Goal: Task Accomplishment & Management: Manage account settings

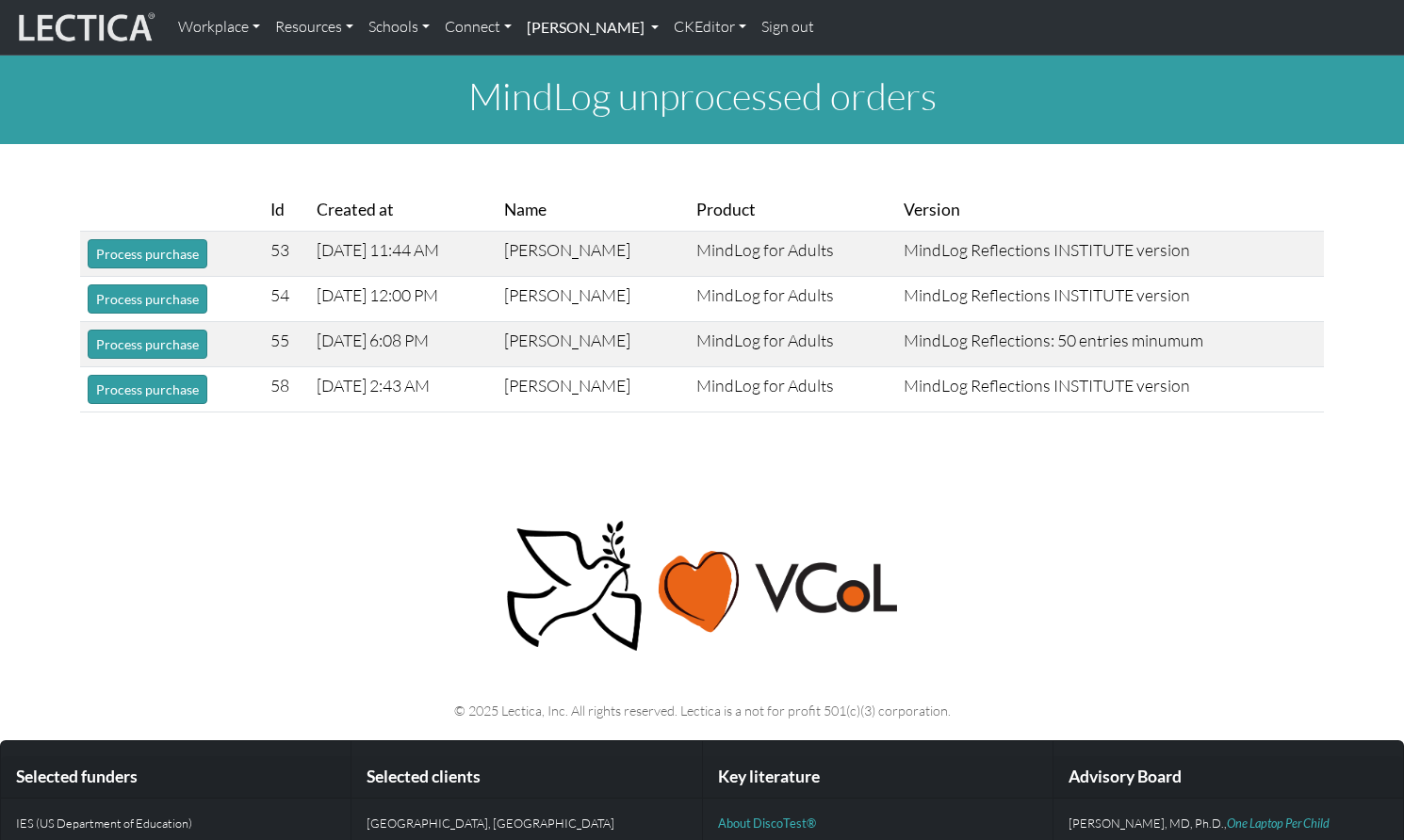
click at [543, 27] on link "[PERSON_NAME]" at bounding box center [592, 27] width 147 height 40
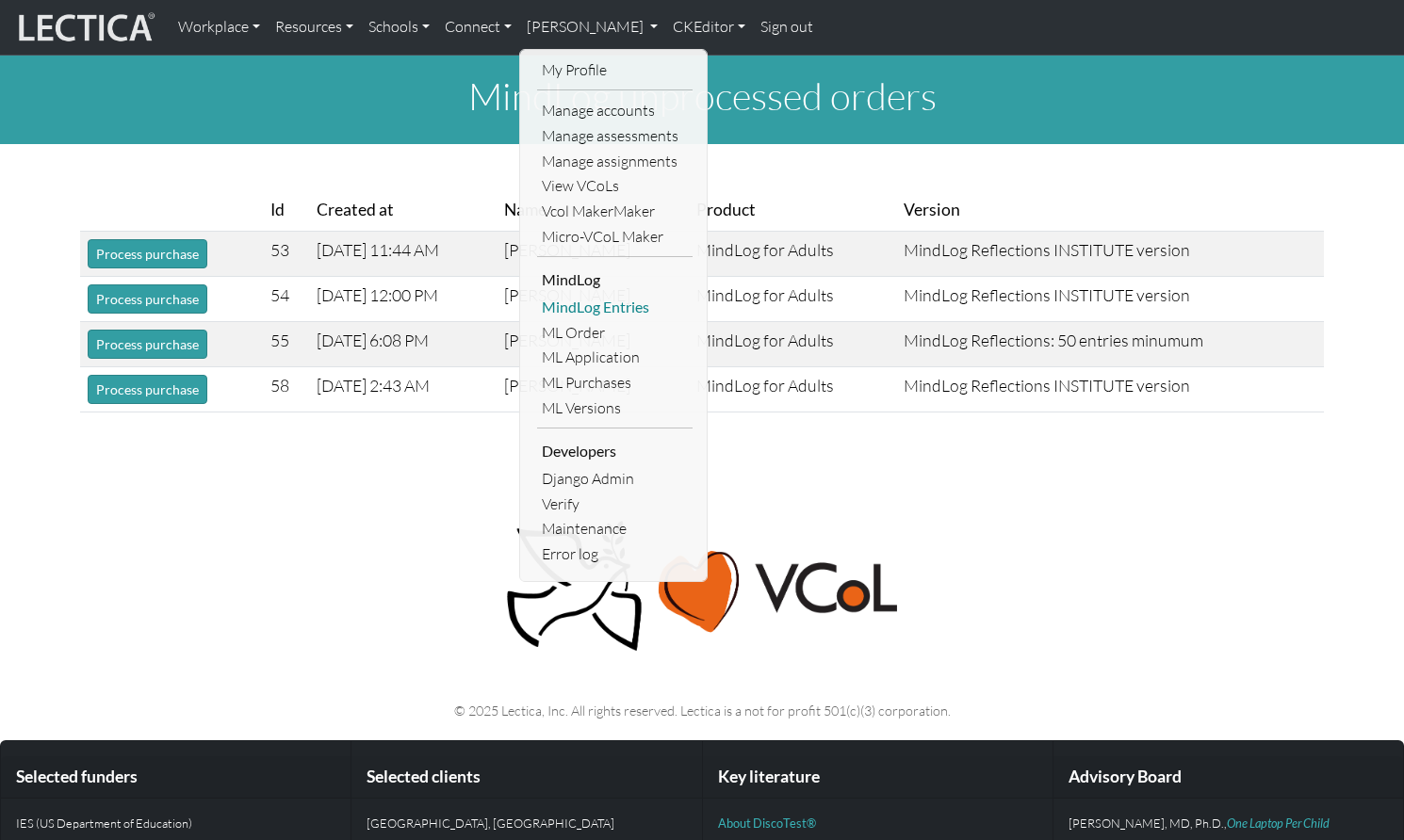
click at [553, 295] on link "MindLog Entries" at bounding box center [615, 307] width 155 height 26
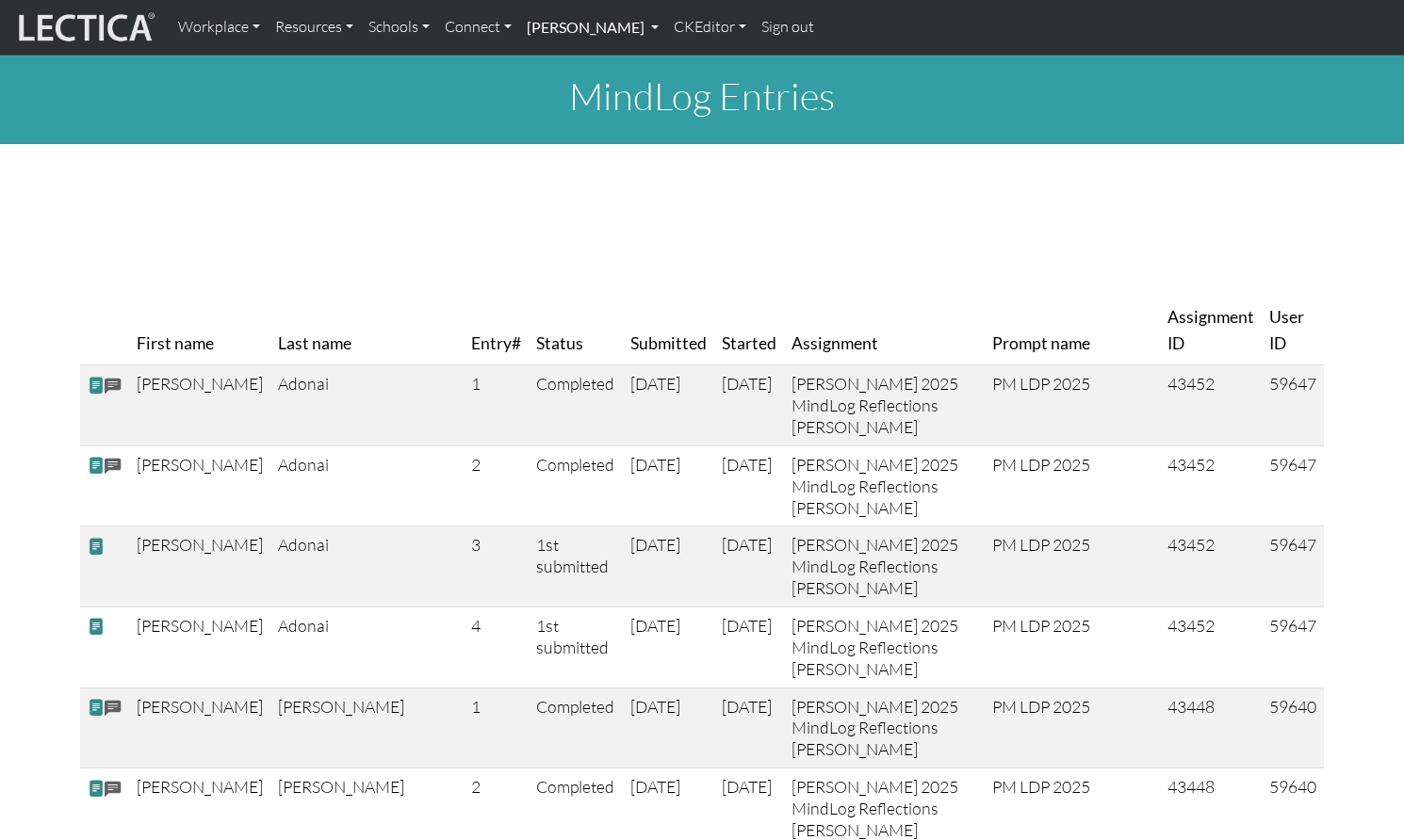
click at [587, 23] on link "[PERSON_NAME]" at bounding box center [592, 27] width 147 height 40
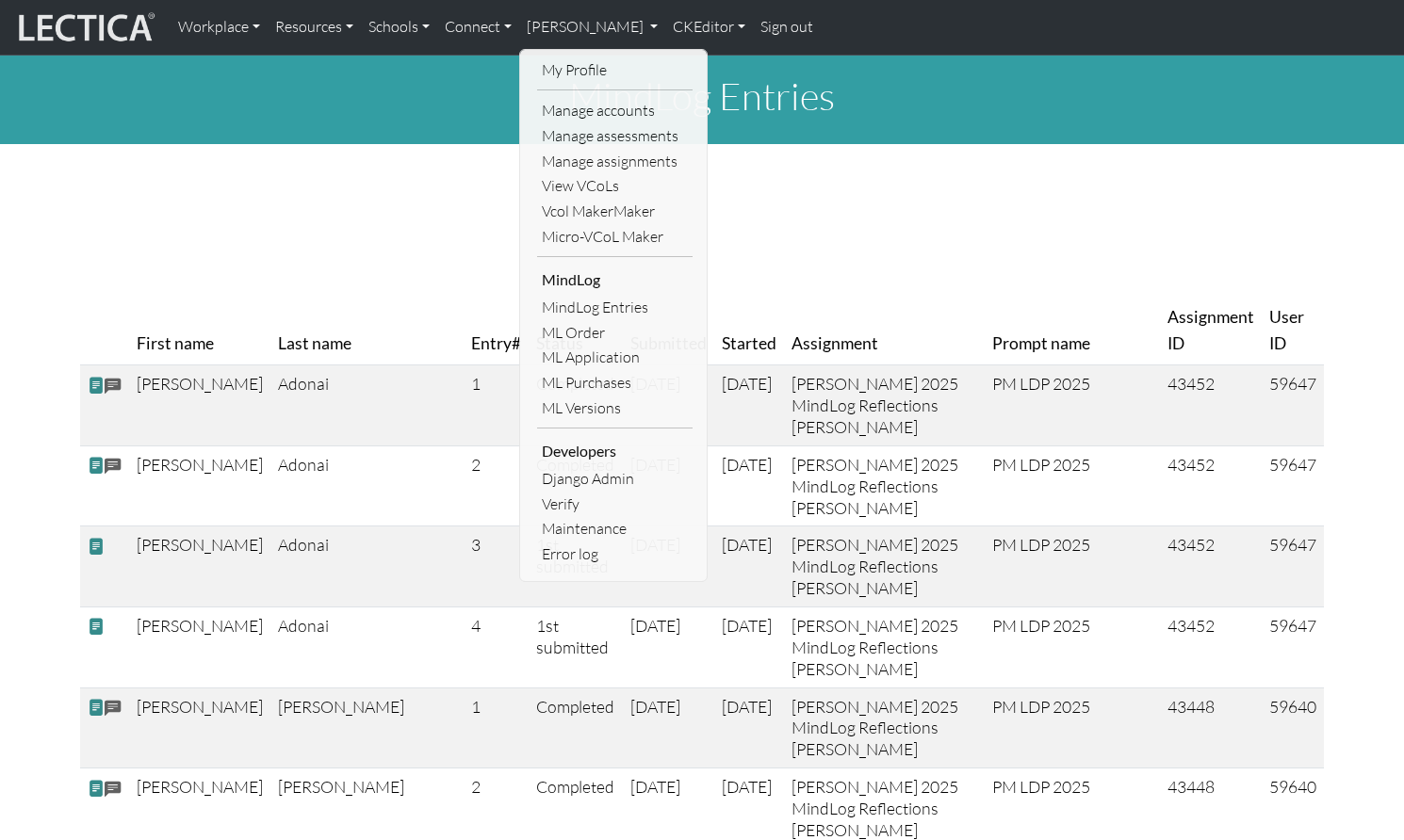
click at [753, 25] on link "Sign out" at bounding box center [787, 27] width 68 height 40
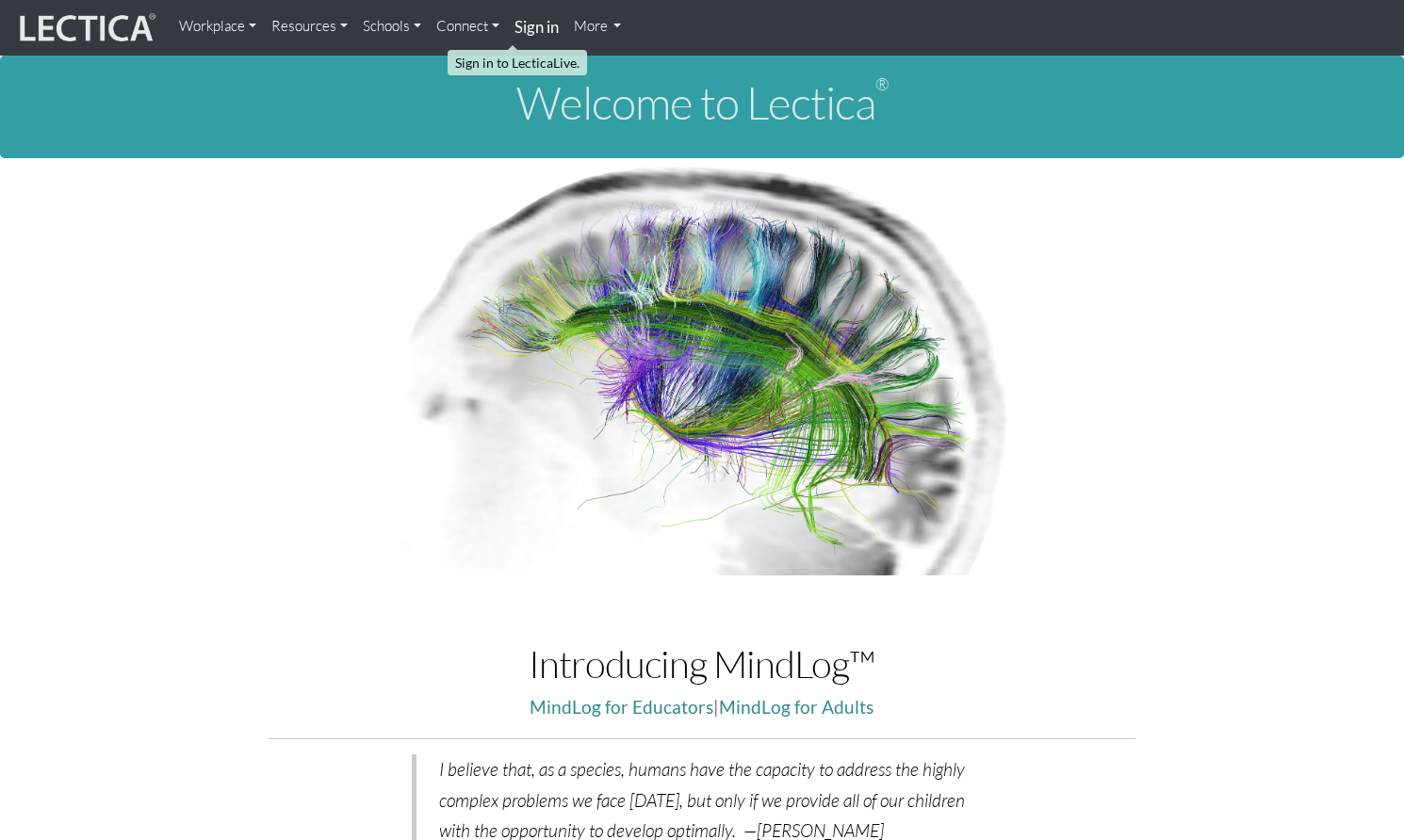
click at [515, 26] on strong "Sign in" at bounding box center [536, 26] width 44 height 20
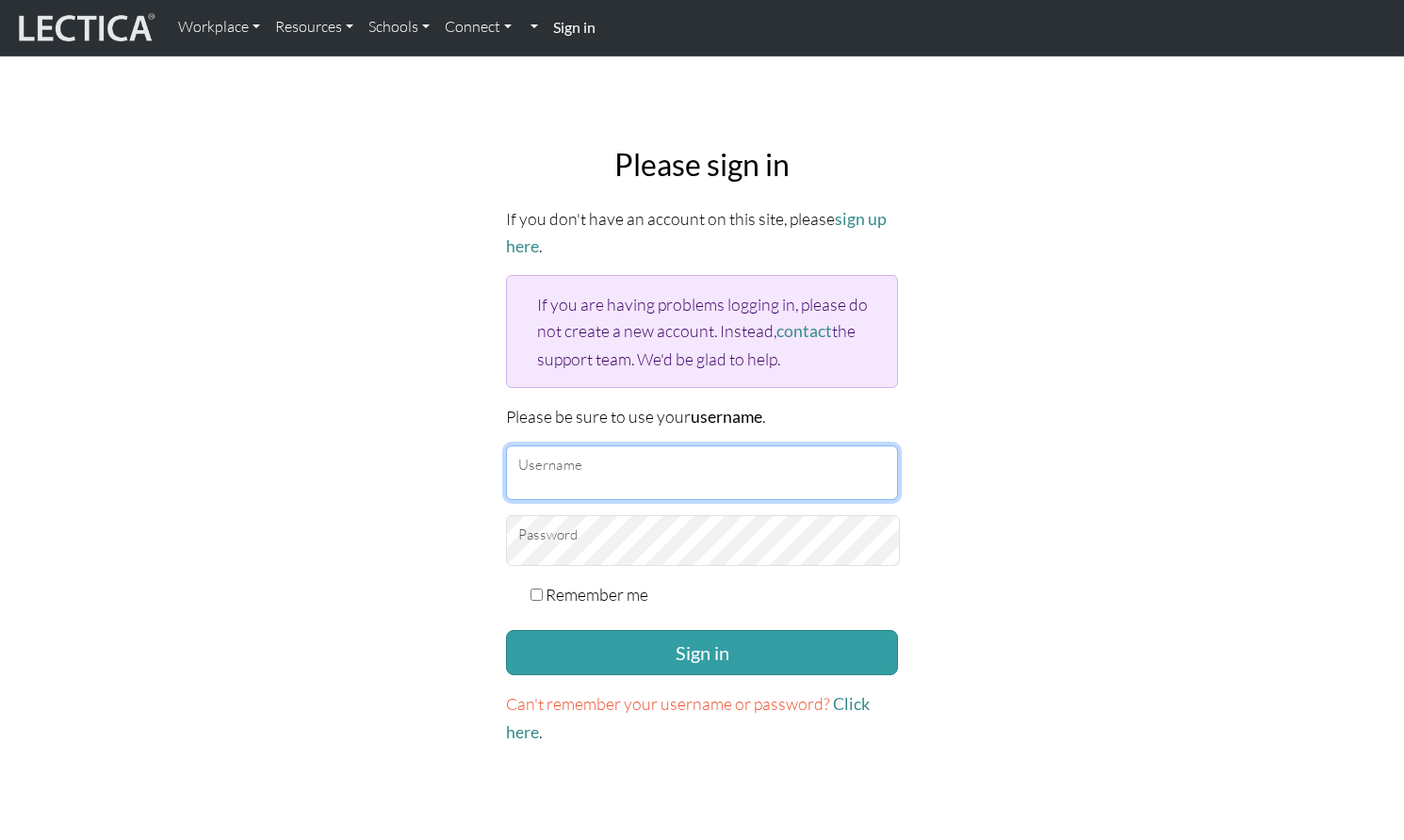
click at [554, 446] on input "Username" at bounding box center [702, 473] width 392 height 55
type input "r"
type input "mindlogteacher"
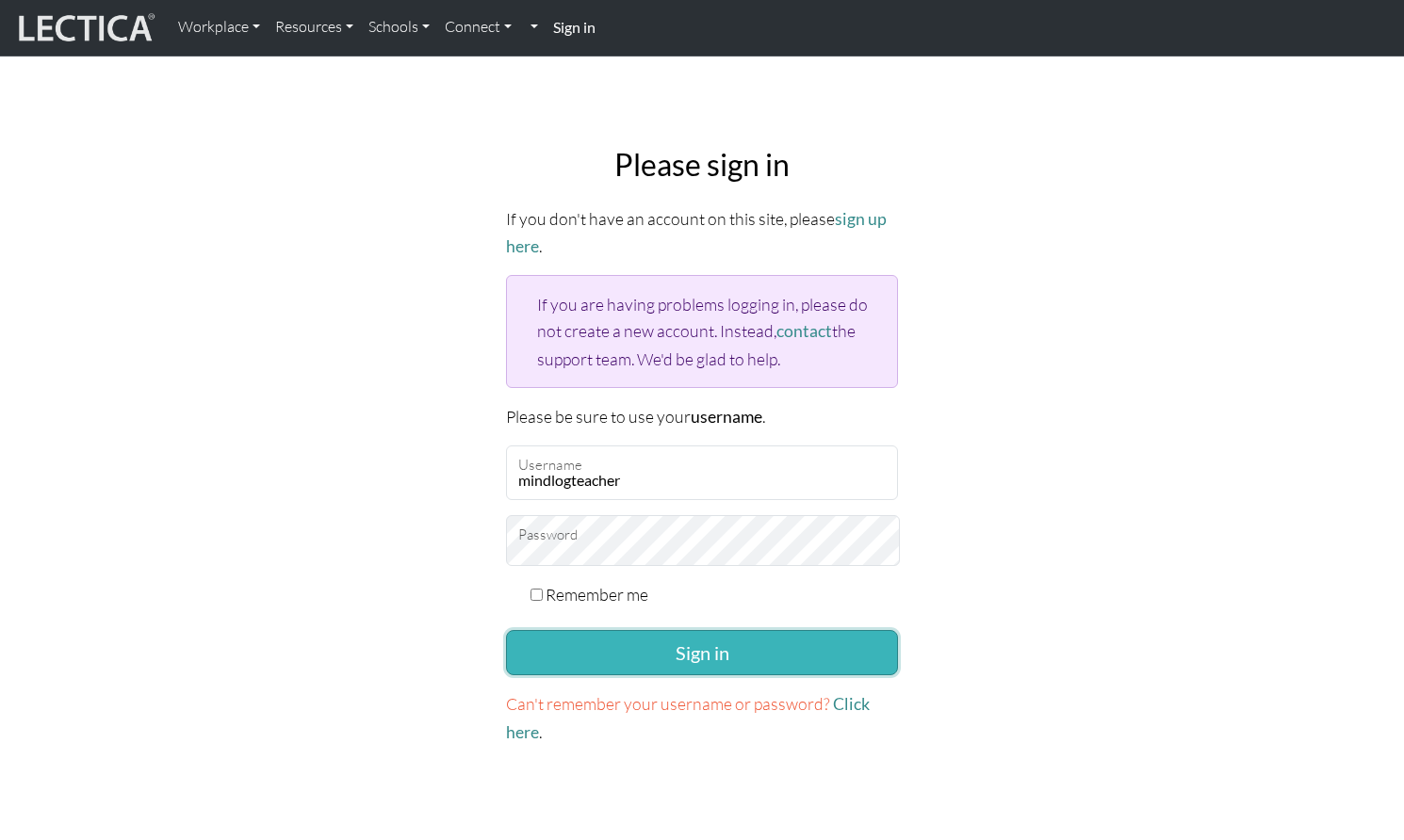
click at [623, 630] on button "Sign in" at bounding box center [702, 653] width 392 height 45
